Goal: Task Accomplishment & Management: Complete application form

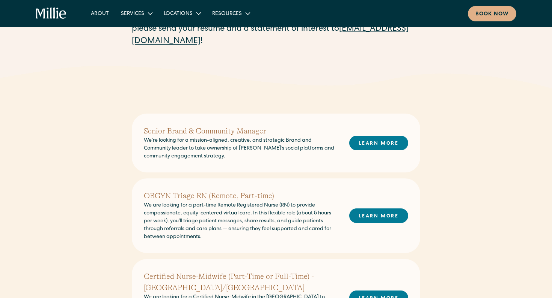
scroll to position [189, 0]
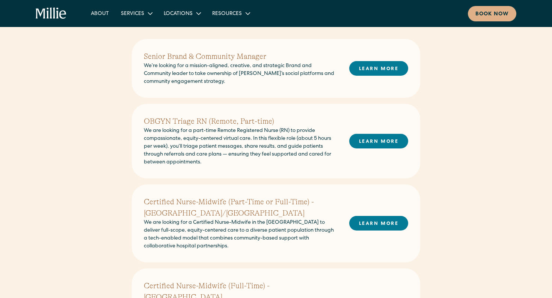
click at [211, 124] on h2 "OBGYN Triage RN (Remote, Part-time)" at bounding box center [240, 121] width 193 height 11
click at [363, 145] on link "LEARN MORE" at bounding box center [378, 141] width 59 height 15
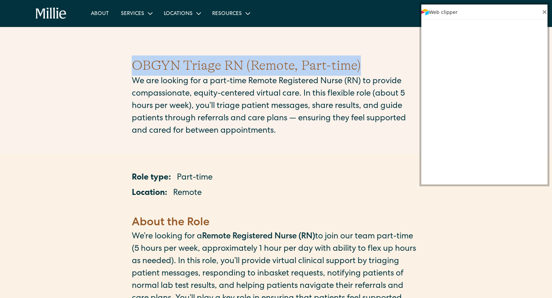
drag, startPoint x: 133, startPoint y: 67, endPoint x: 373, endPoint y: 68, distance: 240.2
click at [373, 68] on h1 "OBGYN Triage RN (Remote, Part-time)" at bounding box center [276, 66] width 288 height 20
copy h1 "OBGYN Triage RN (Remote, Part-time)"
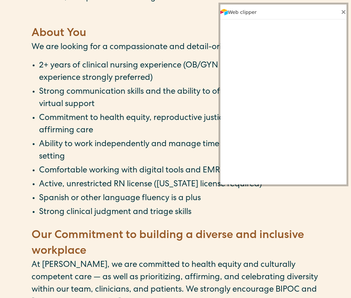
scroll to position [549, 0]
